Goal: Information Seeking & Learning: Learn about a topic

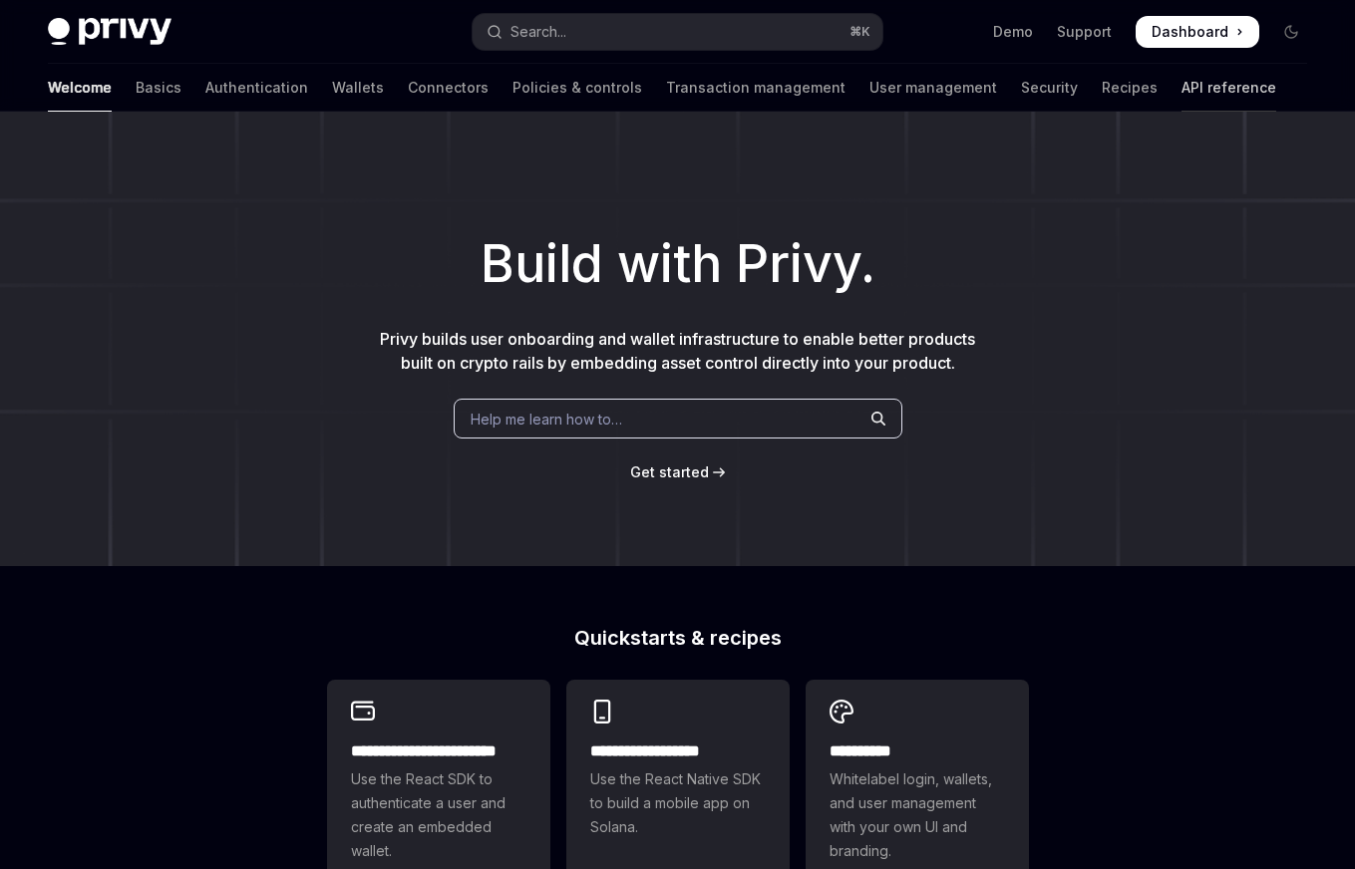
click at [1181, 85] on link "API reference" at bounding box center [1228, 88] width 95 height 48
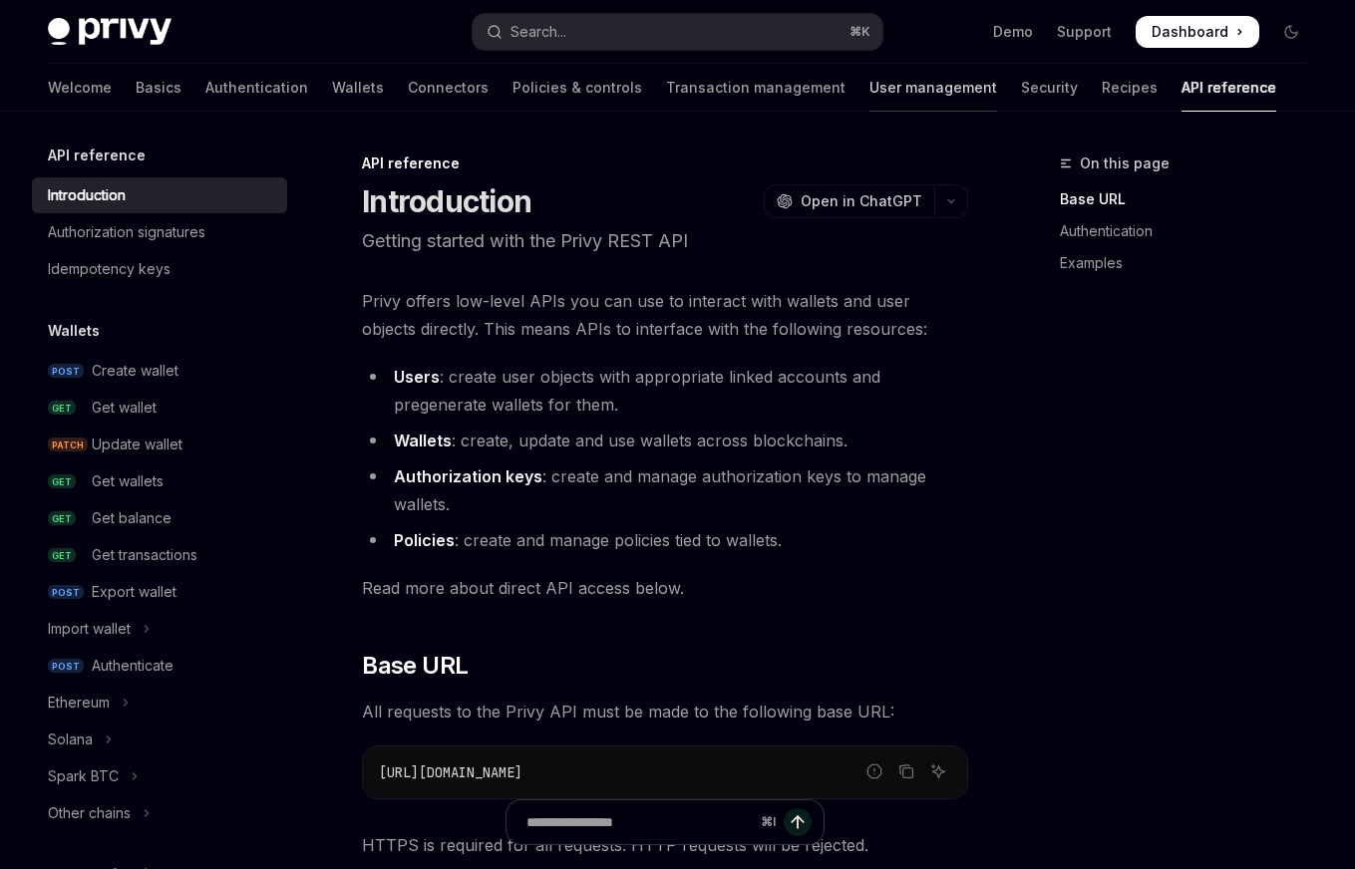
click at [869, 90] on link "User management" at bounding box center [933, 88] width 128 height 48
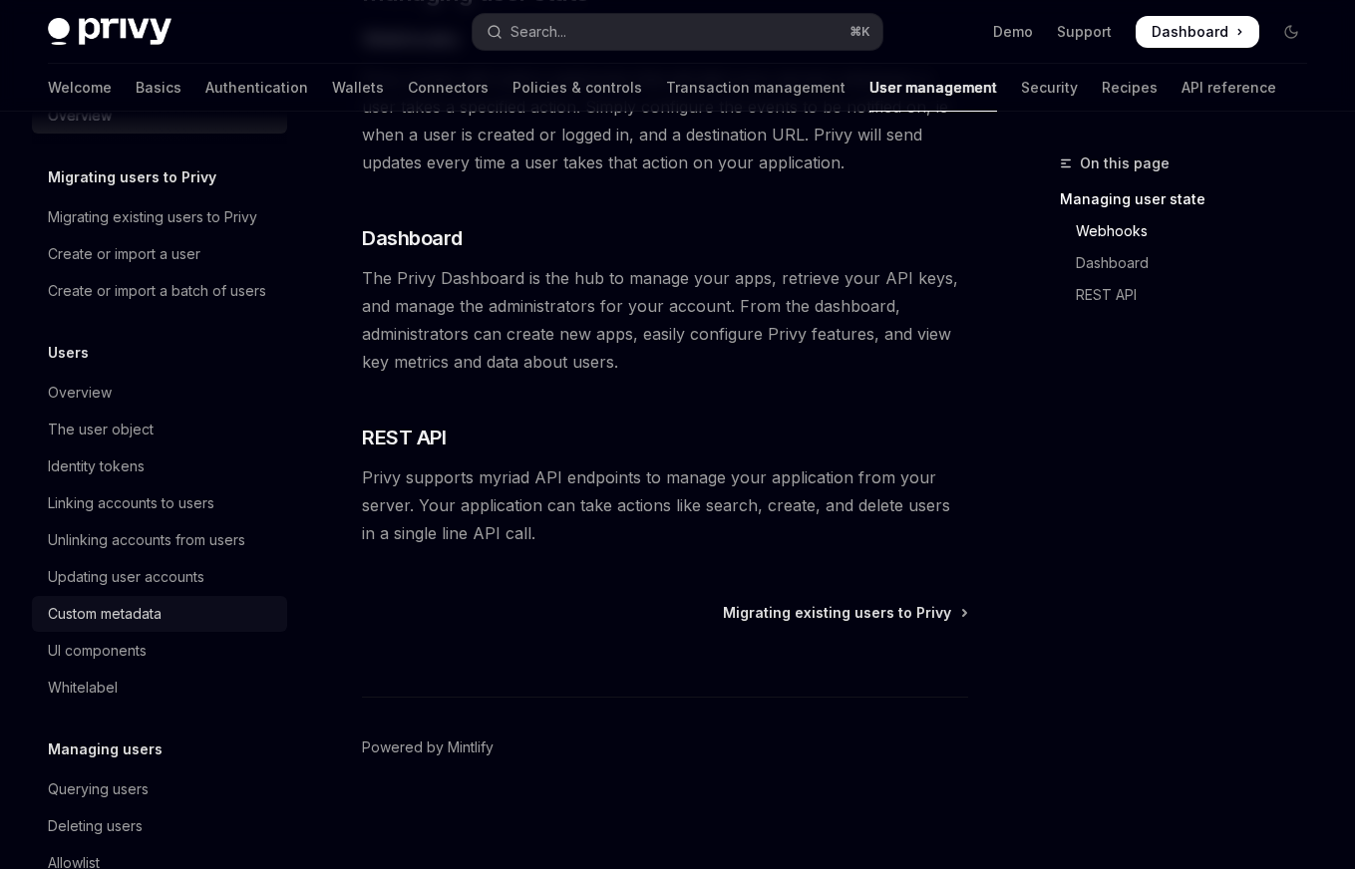
scroll to position [42, 0]
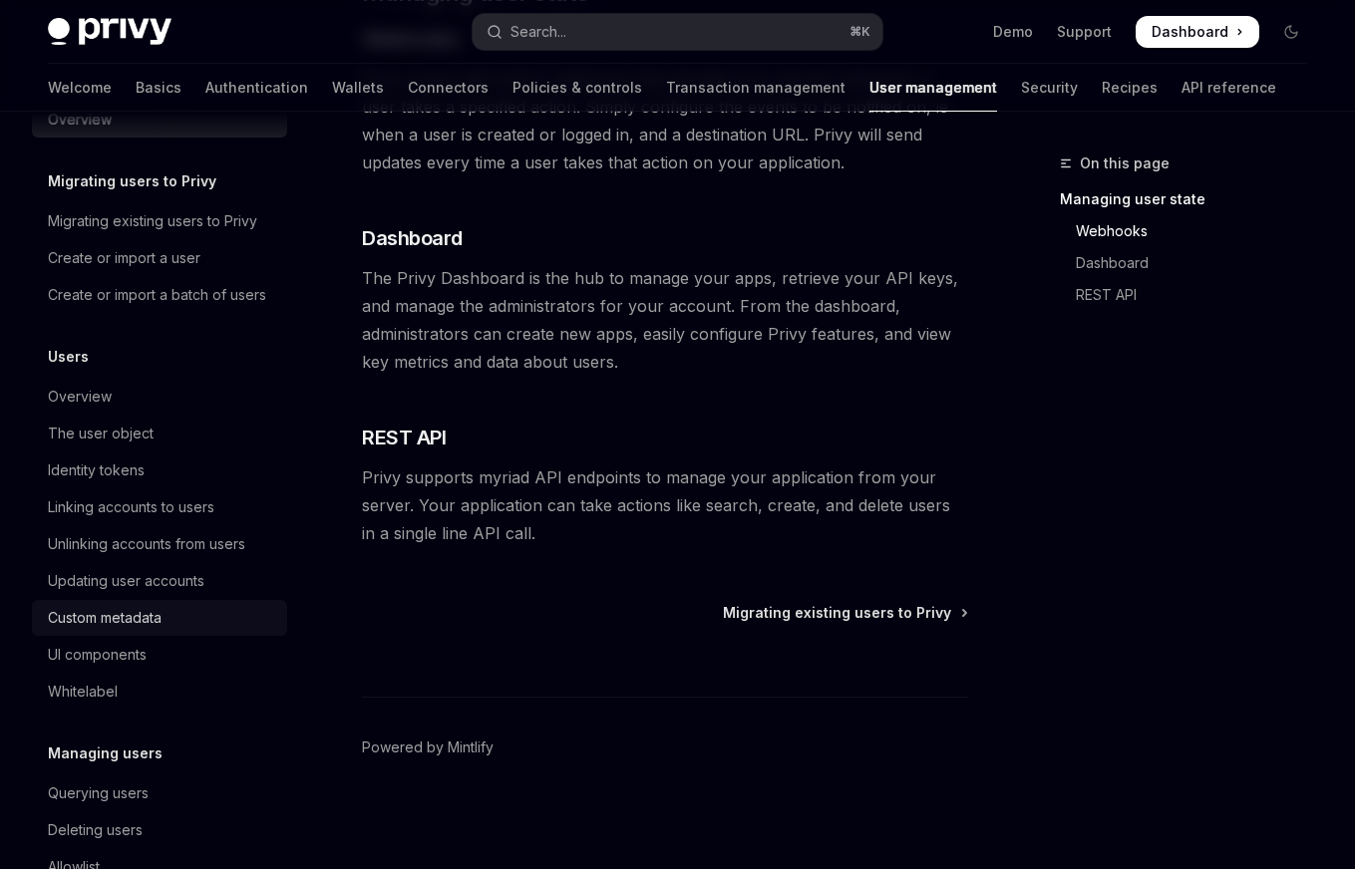
click at [177, 630] on div "Custom metadata" at bounding box center [161, 618] width 227 height 24
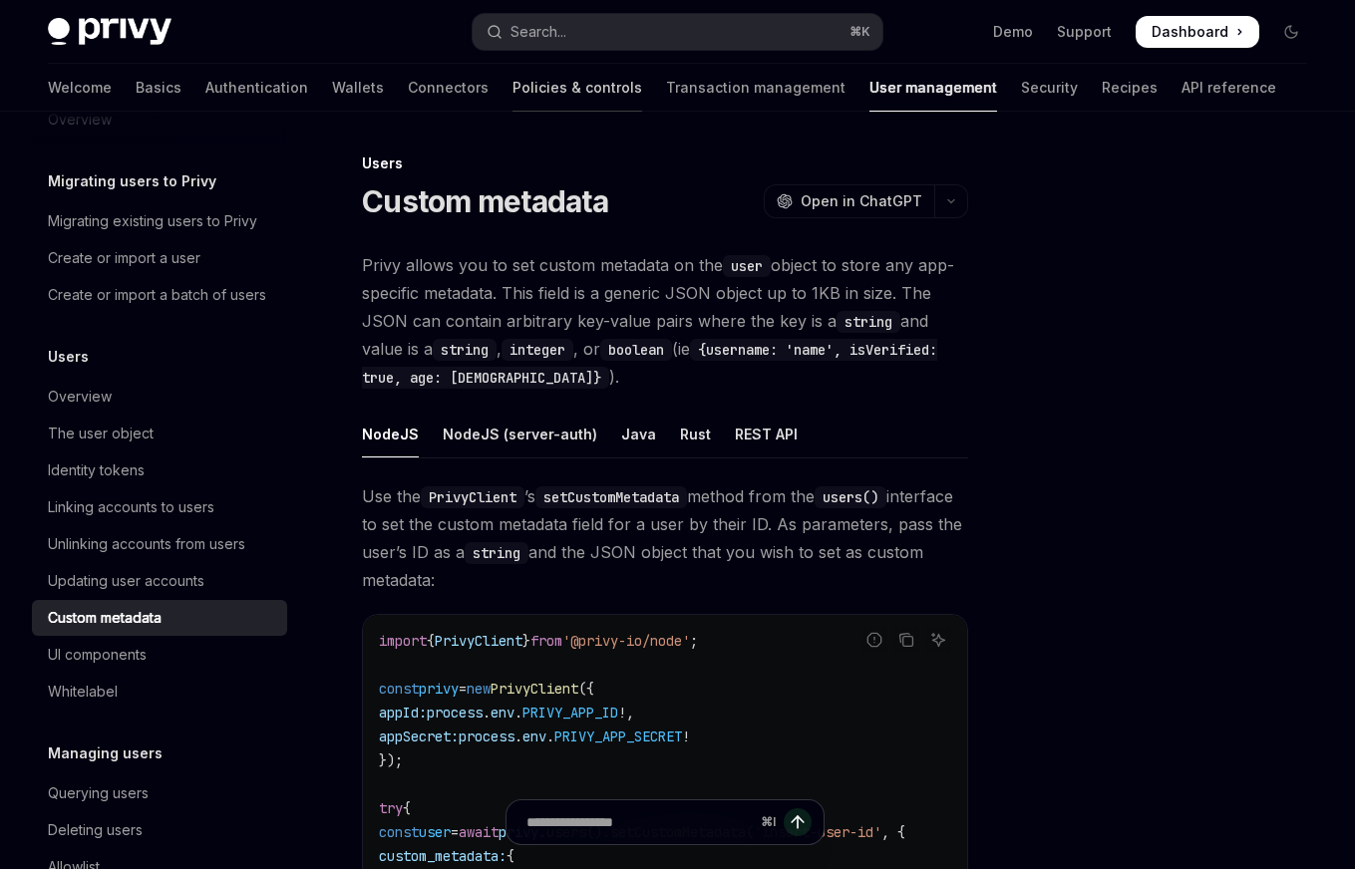
click at [512, 91] on link "Policies & controls" at bounding box center [577, 88] width 130 height 48
type textarea "*"
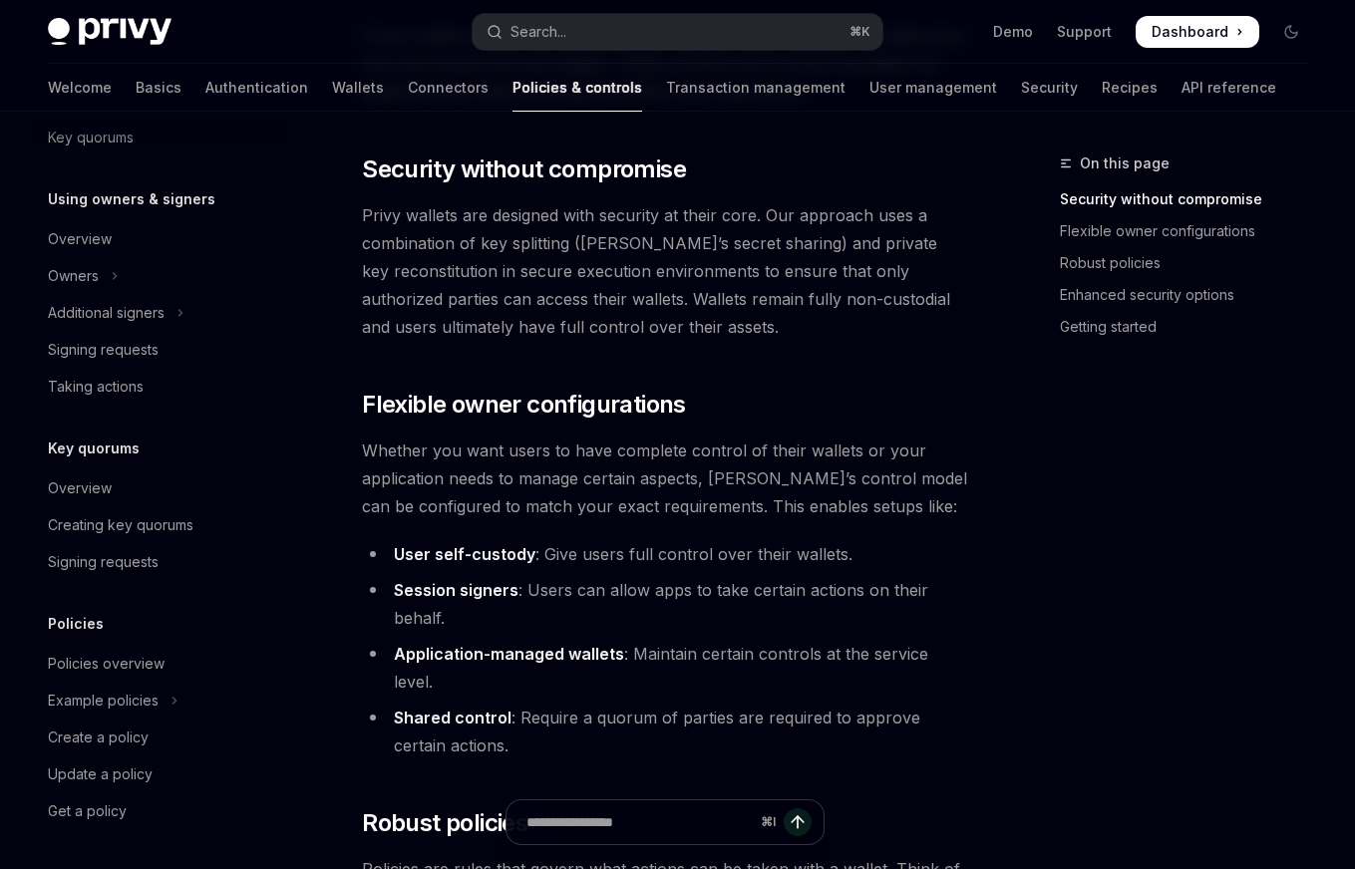
scroll to position [243, 0]
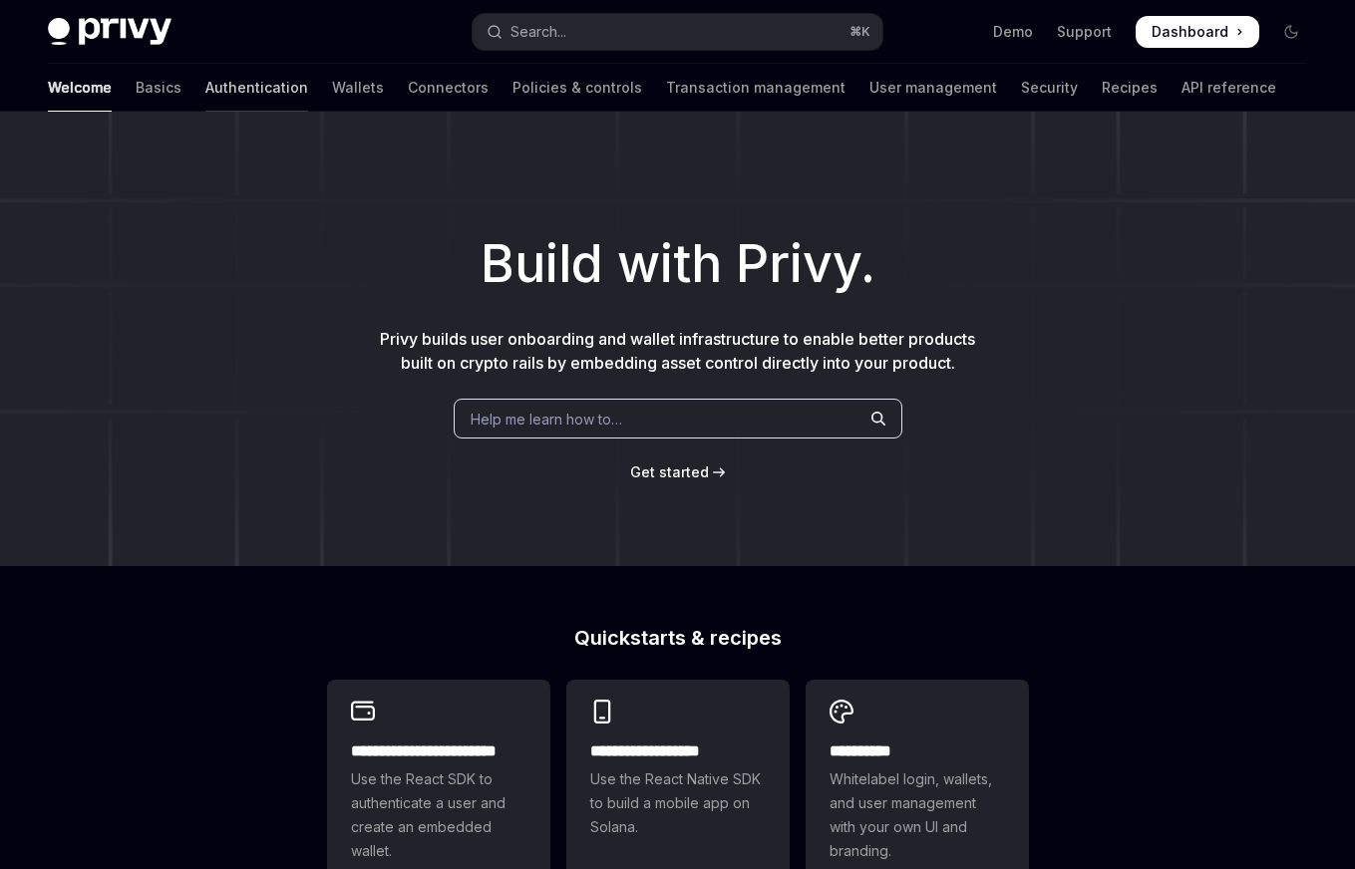
click at [205, 91] on link "Authentication" at bounding box center [256, 88] width 103 height 48
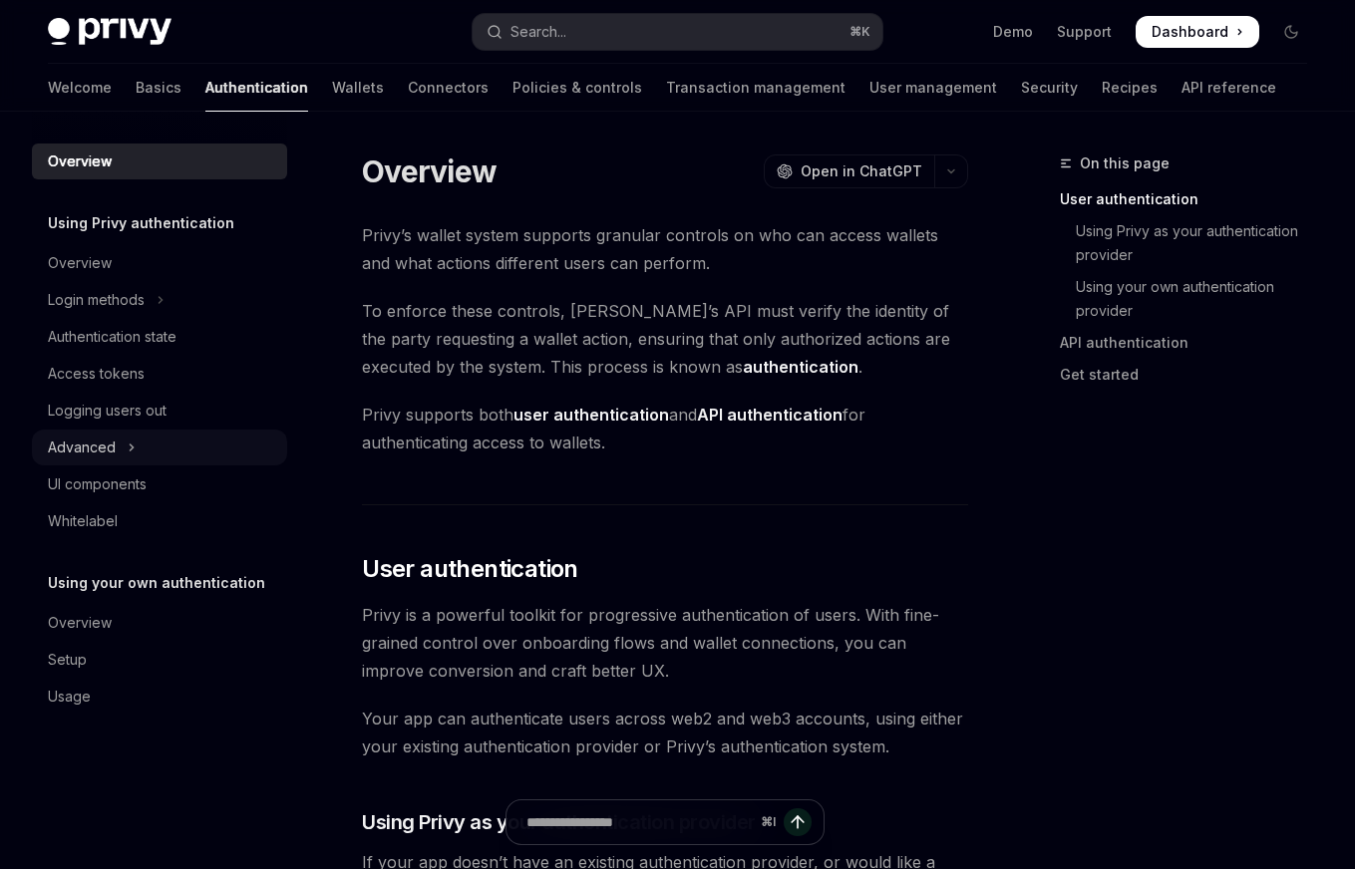
click at [149, 443] on button "Advanced" at bounding box center [159, 448] width 255 height 36
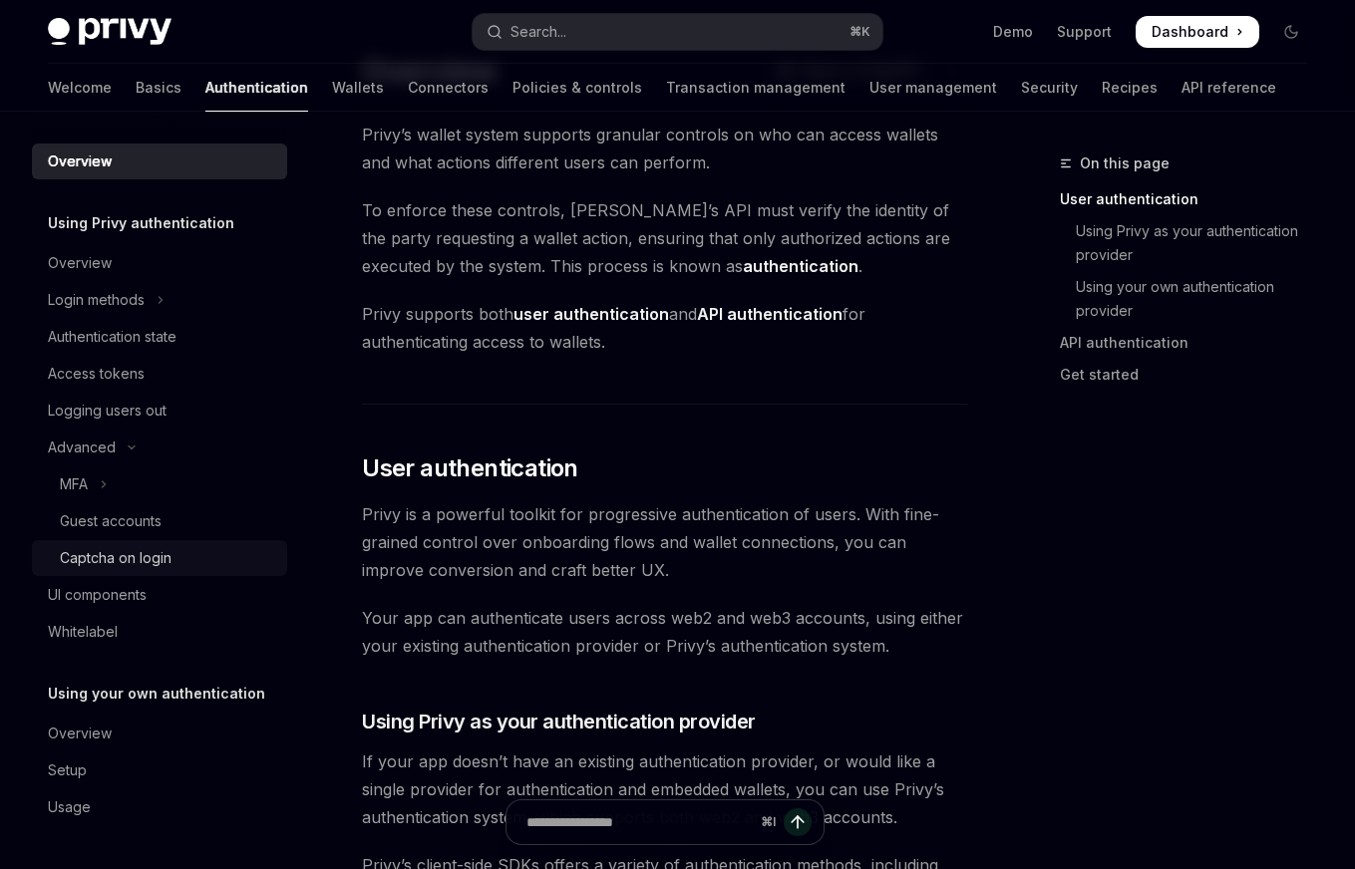
scroll to position [130, 0]
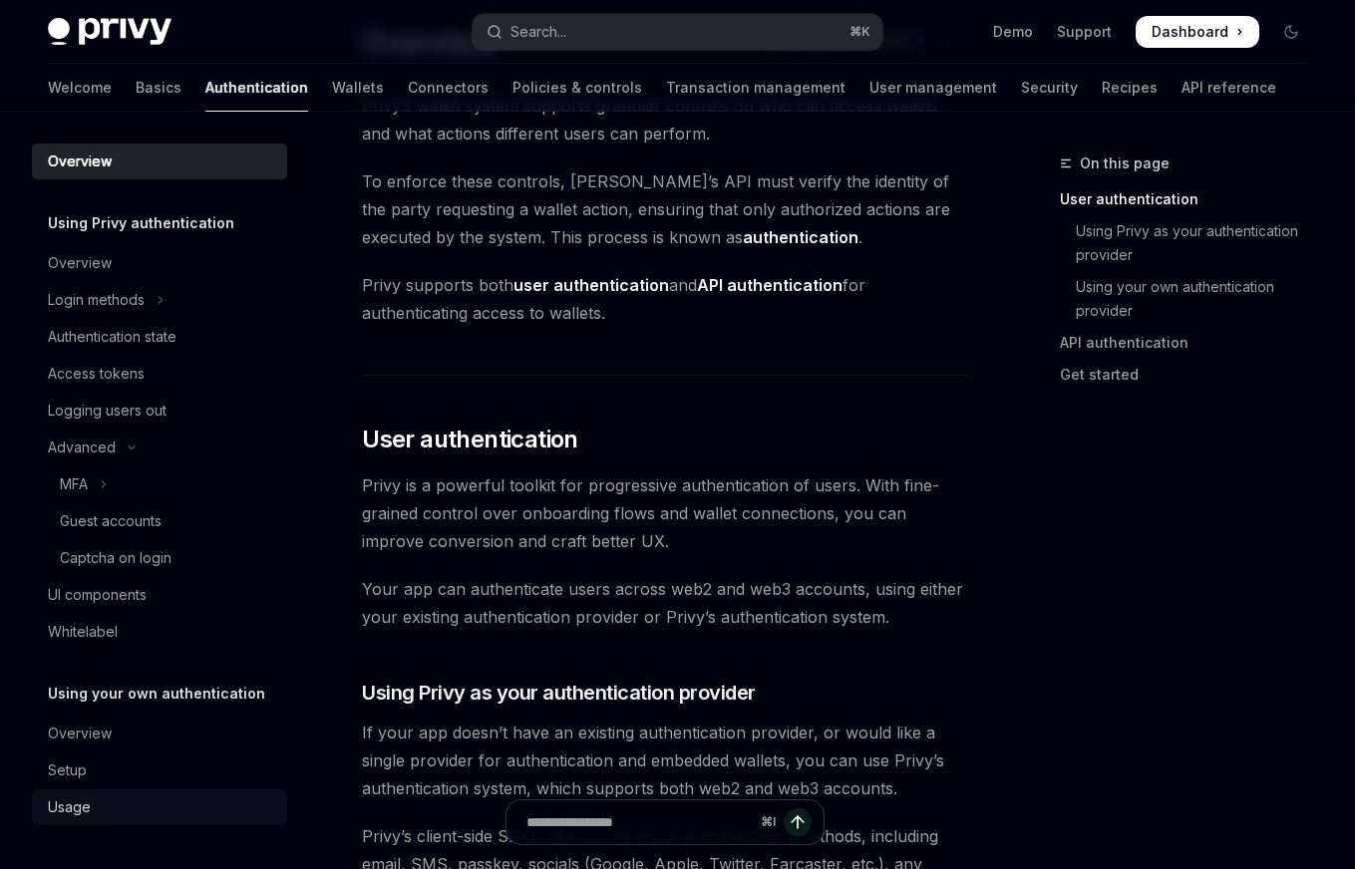
click at [89, 806] on div "Usage" at bounding box center [69, 807] width 43 height 24
type textarea "*"
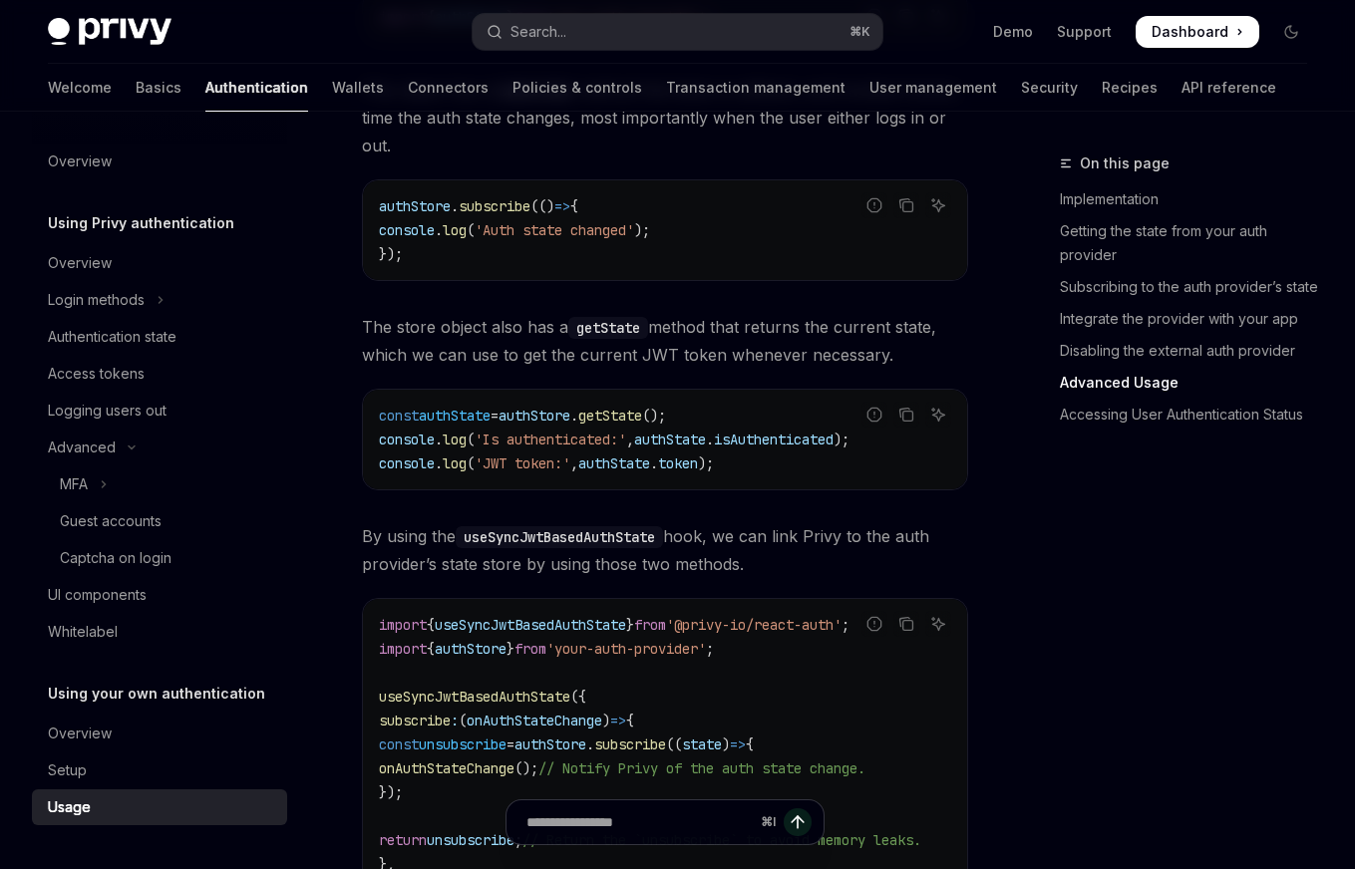
scroll to position [3147, 0]
